Goal: Use online tool/utility

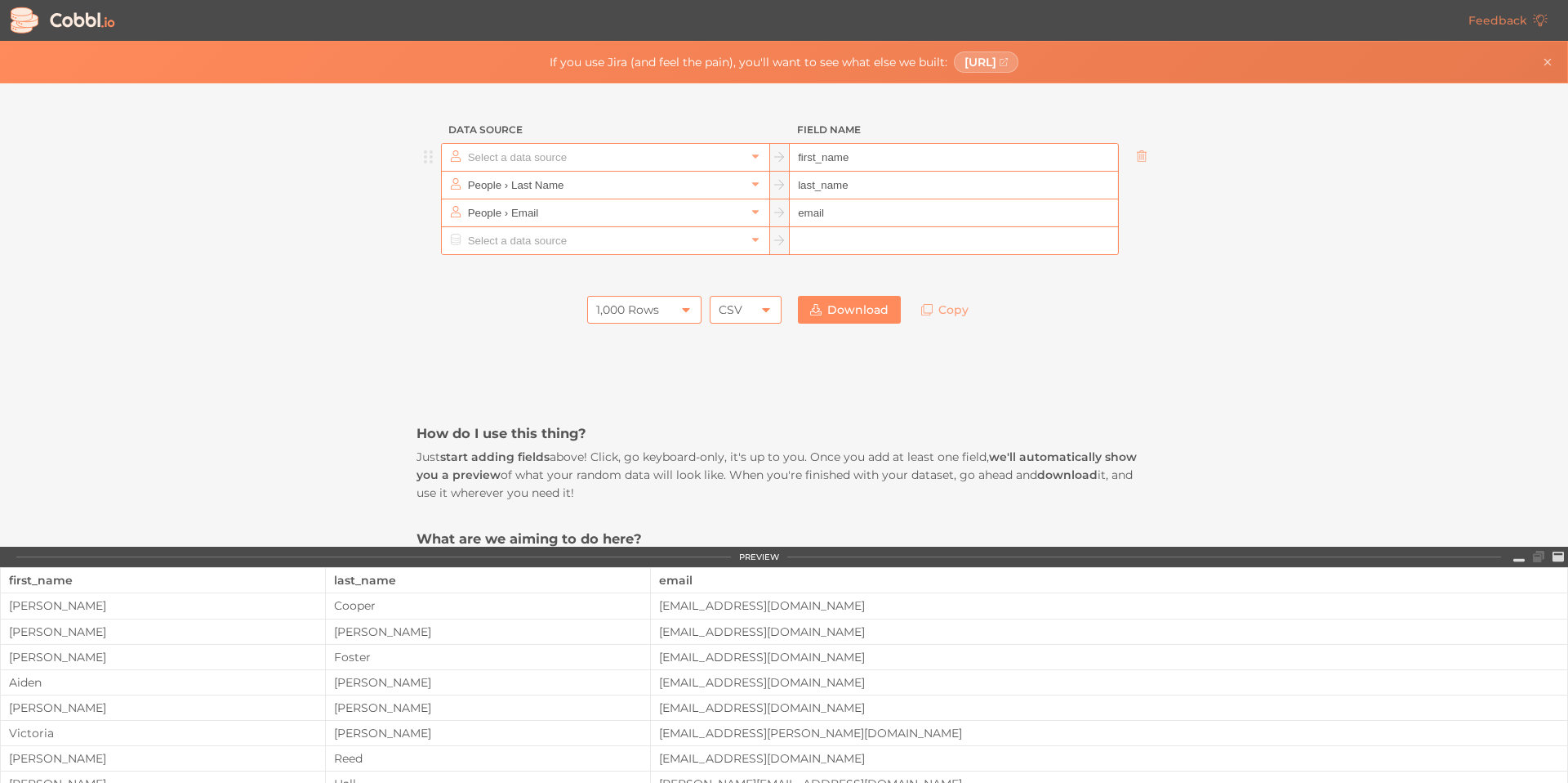
click at [697, 162] on input "text" at bounding box center [605, 157] width 282 height 27
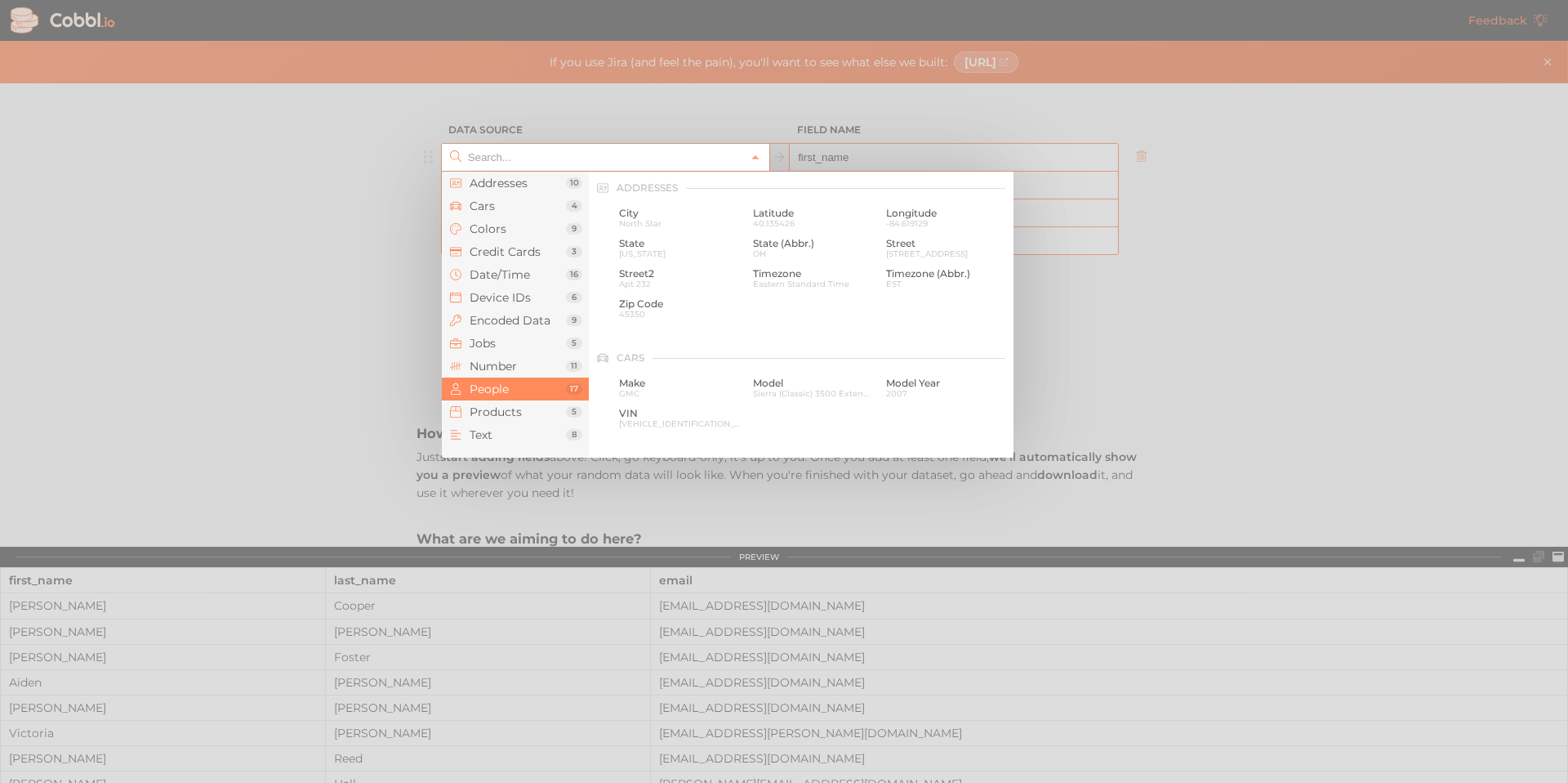
scroll to position [1259, 0]
click at [276, 237] on div at bounding box center [784, 392] width 1568 height 783
type input "People › First Name"
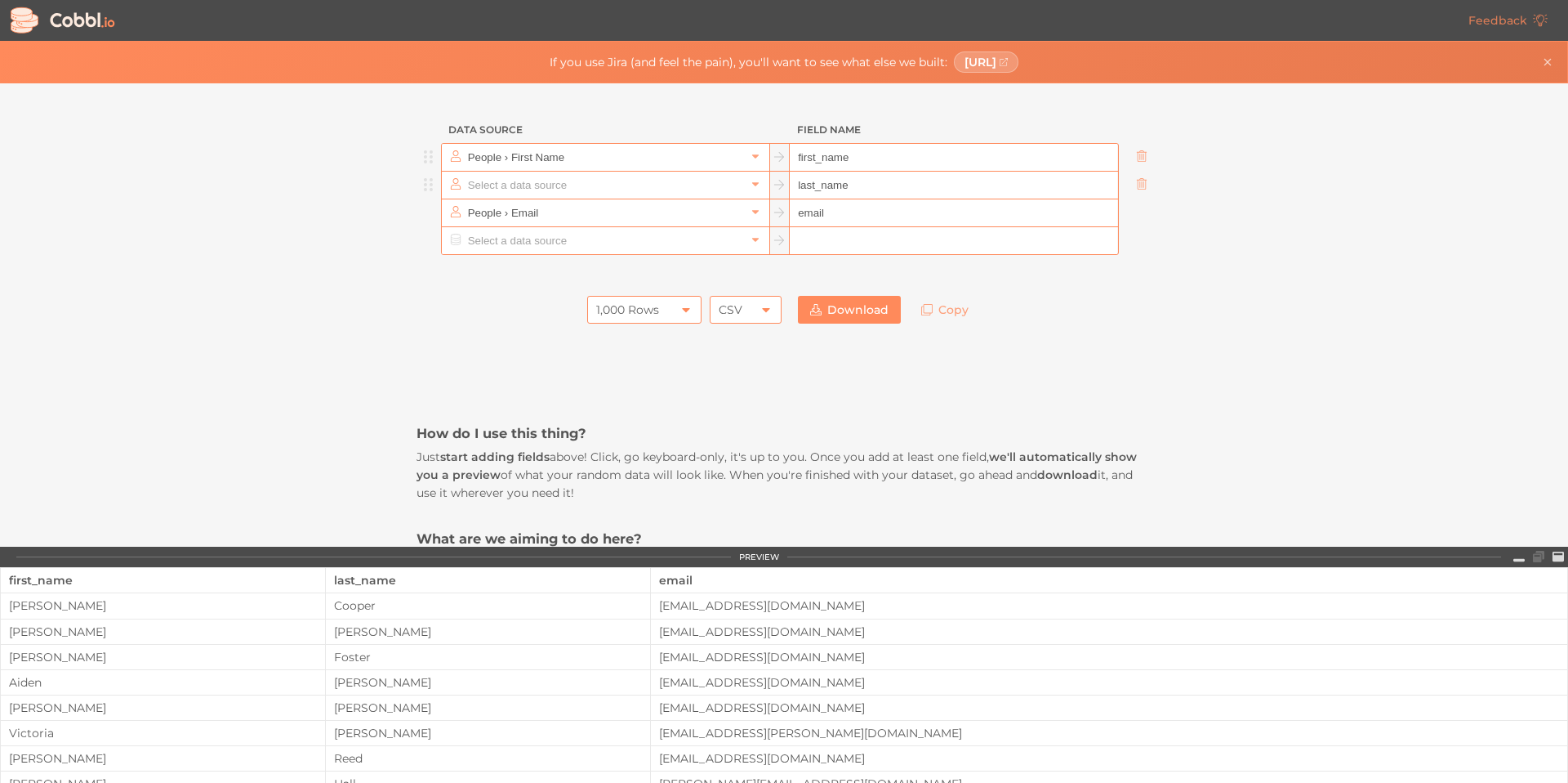
click at [613, 184] on input "text" at bounding box center [605, 185] width 282 height 27
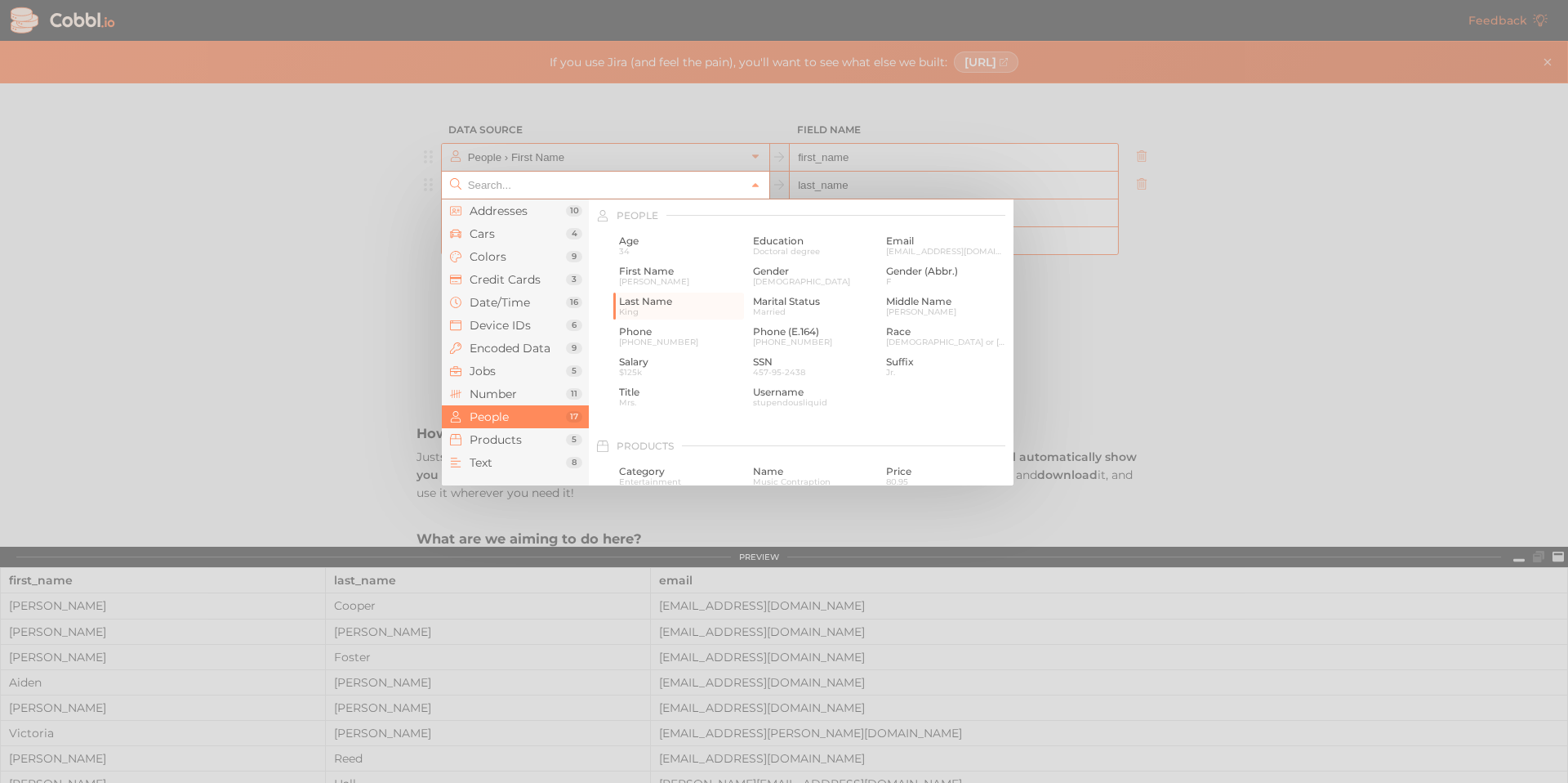
click at [261, 279] on div at bounding box center [784, 392] width 1568 height 783
type input "People › Last Name"
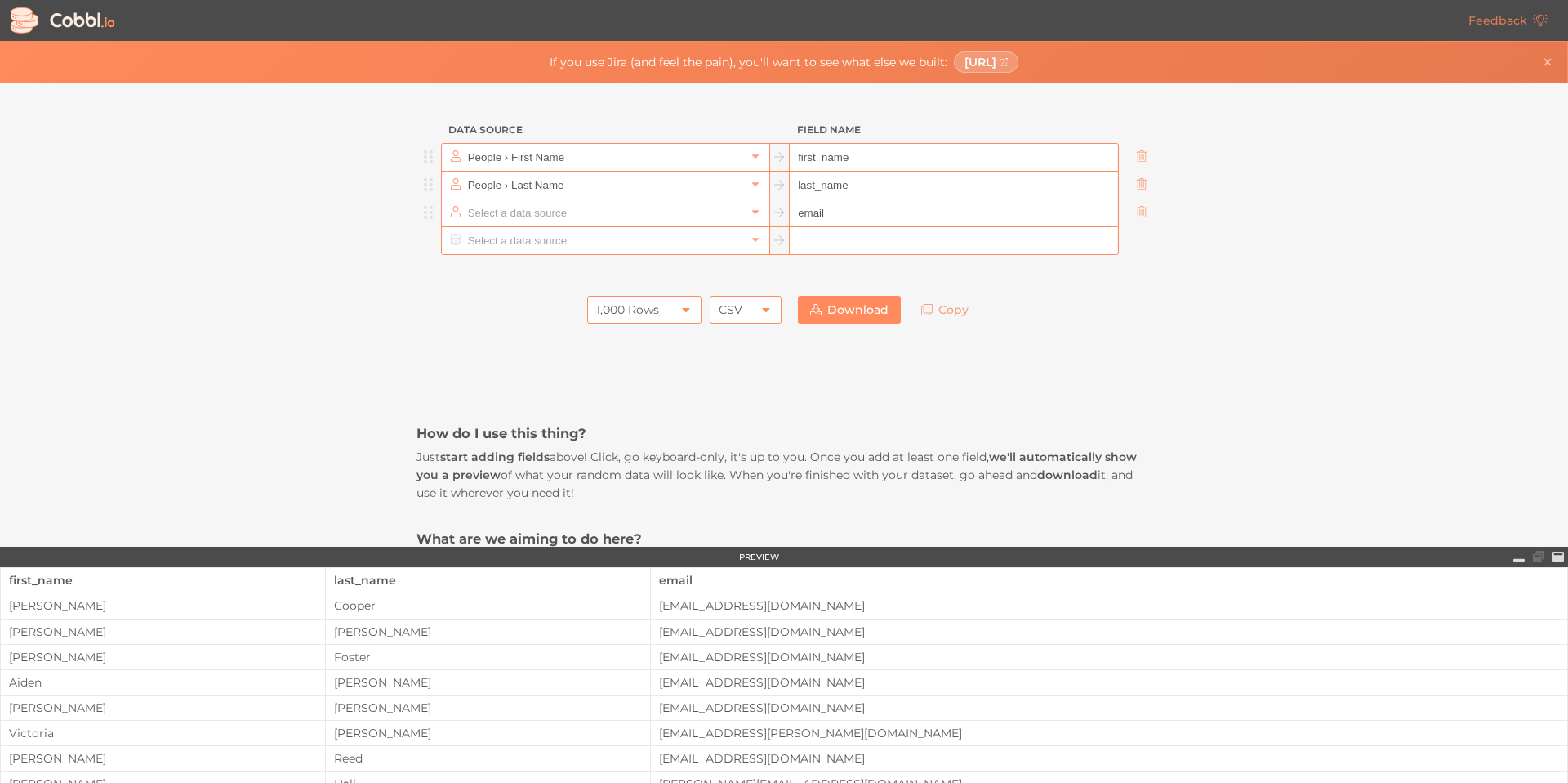
click at [582, 206] on input "text" at bounding box center [605, 213] width 282 height 27
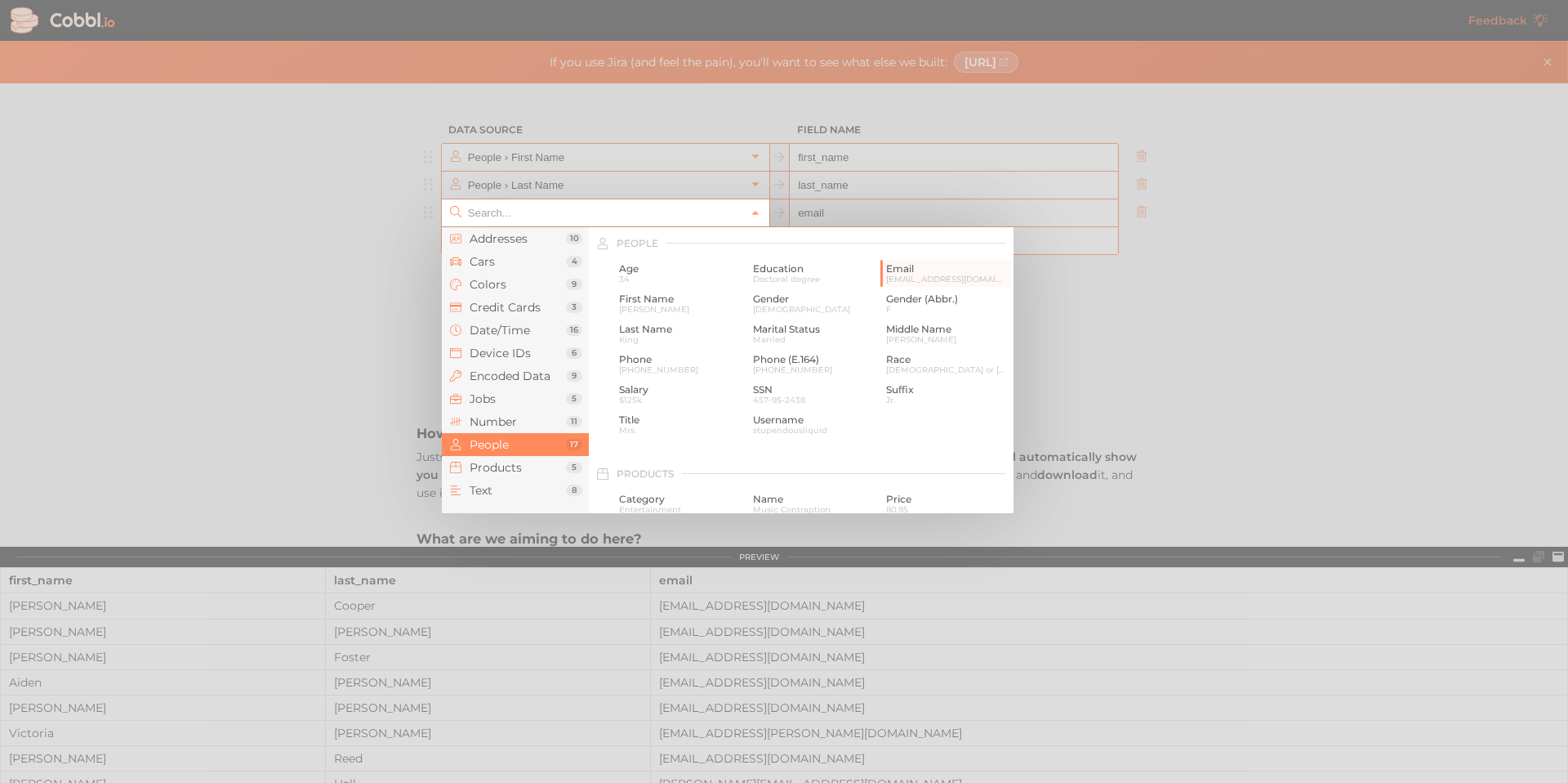
click at [209, 303] on div at bounding box center [784, 392] width 1568 height 783
type input "People › Email"
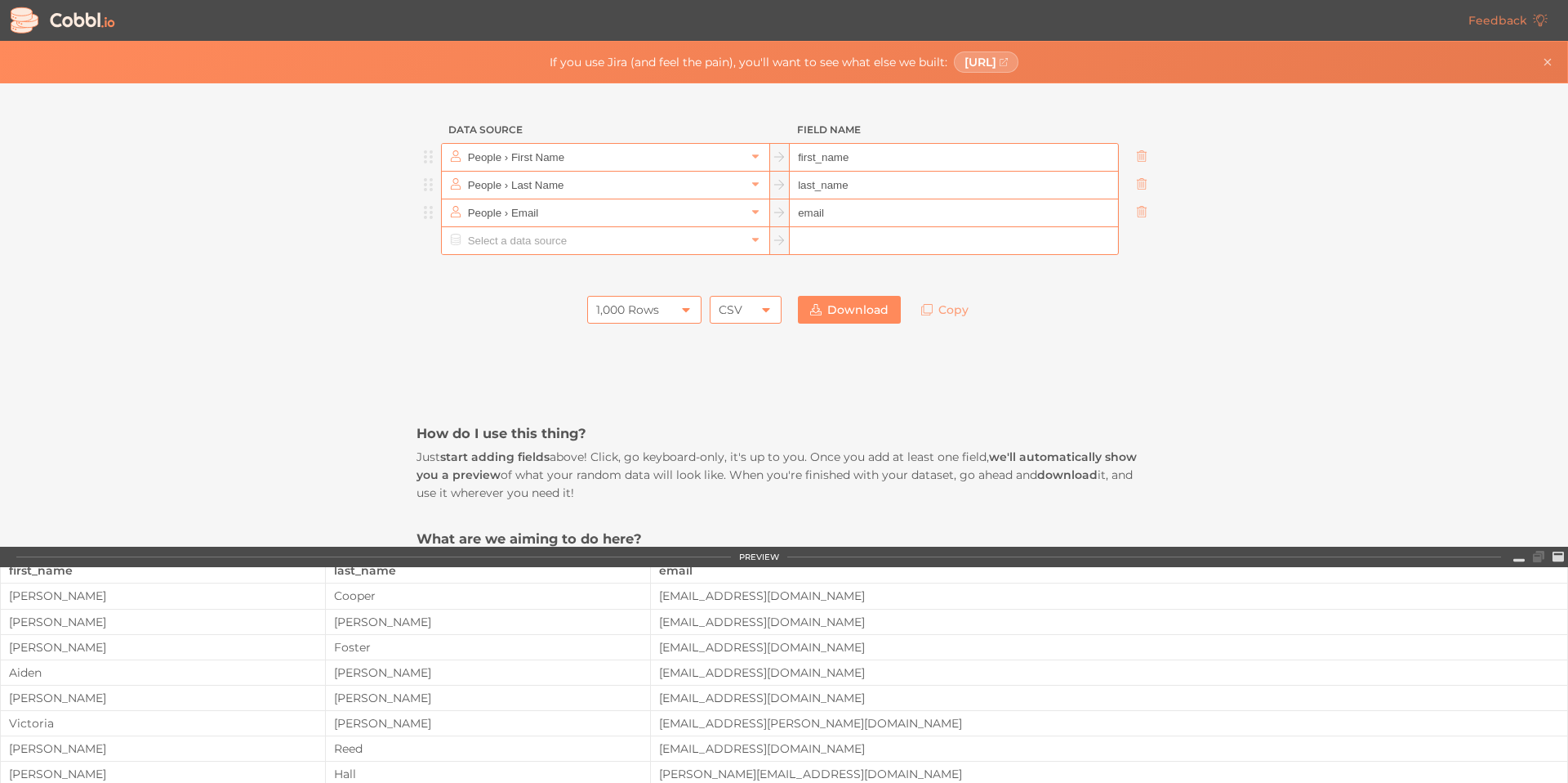
scroll to position [0, 0]
click at [624, 303] on div "1,000 Rows" at bounding box center [627, 309] width 63 height 27
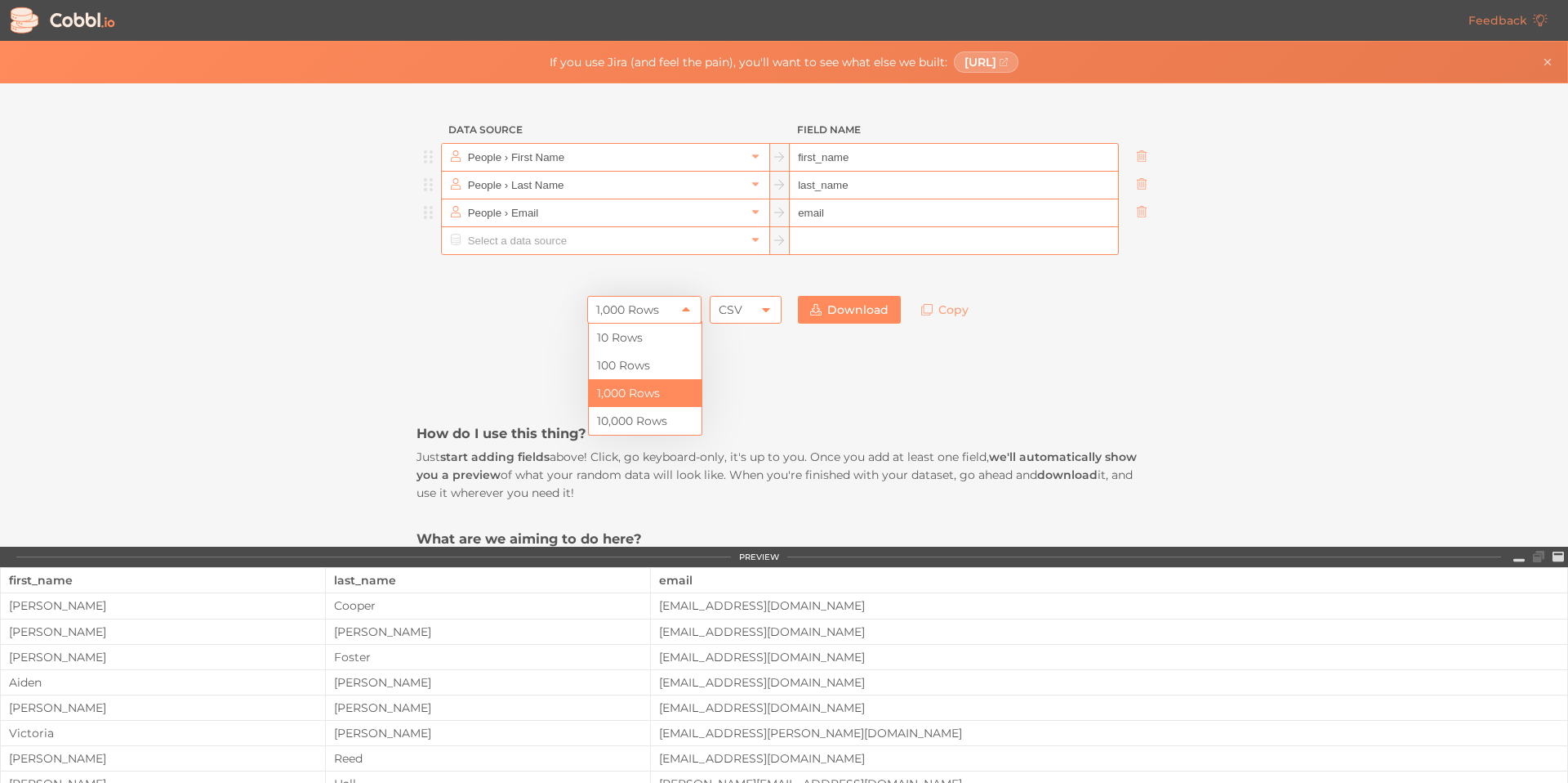
click at [633, 235] on input "text" at bounding box center [605, 240] width 282 height 27
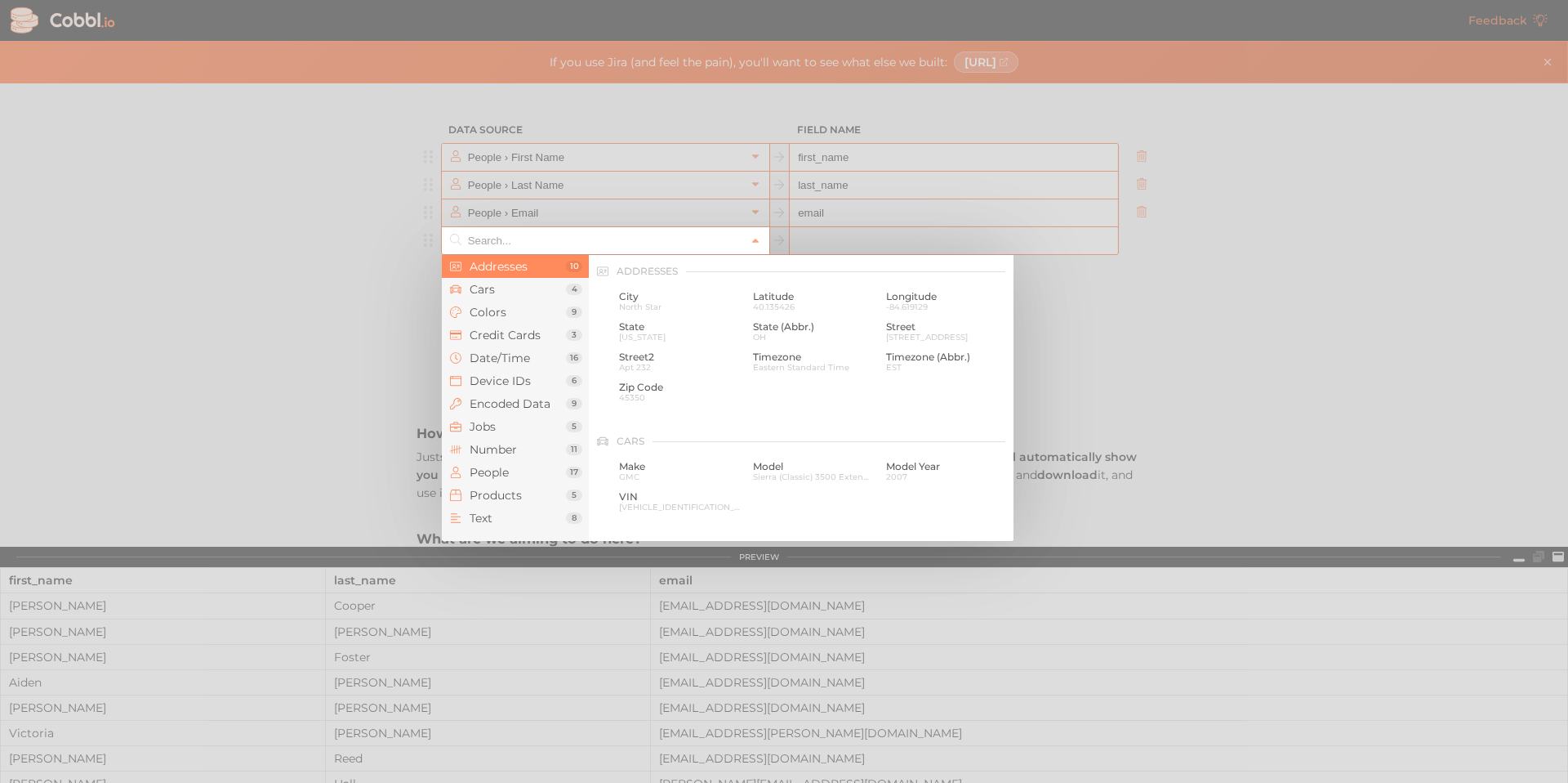
click at [331, 377] on div at bounding box center [784, 392] width 1568 height 783
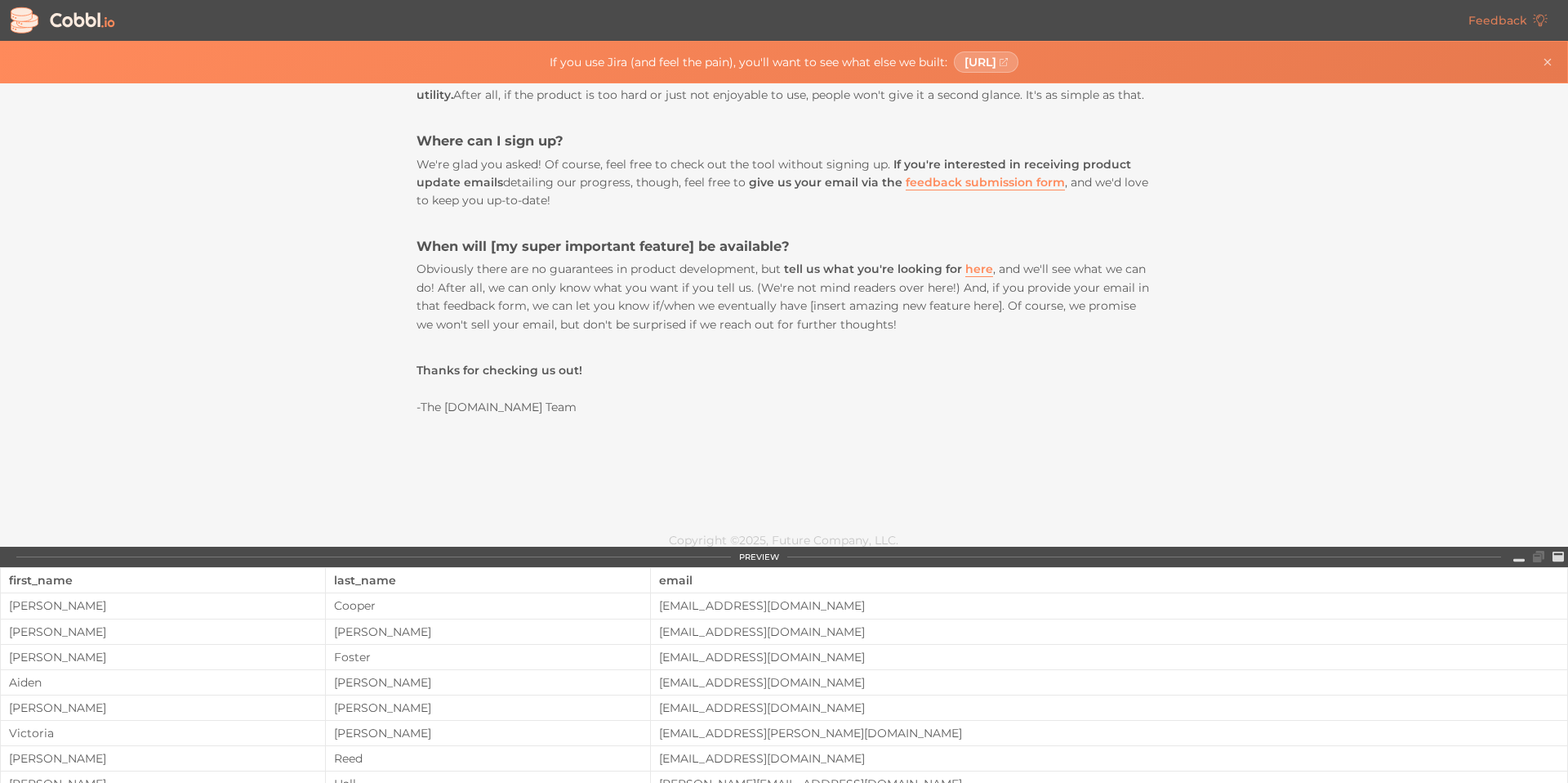
scroll to position [169, 0]
